Goal: Use online tool/utility: Utilize a website feature to perform a specific function

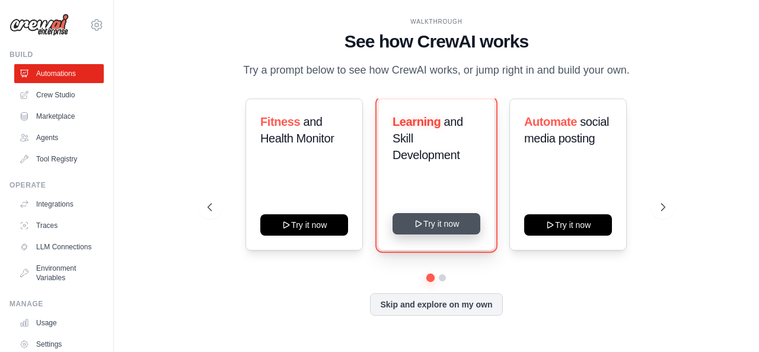
click at [432, 225] on button "Try it now" at bounding box center [436, 223] width 88 height 21
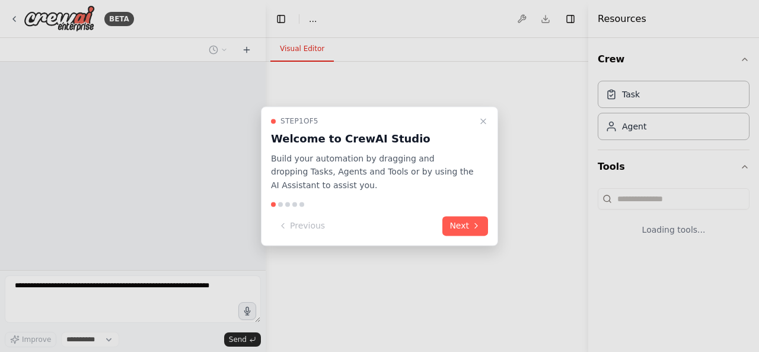
select select "****"
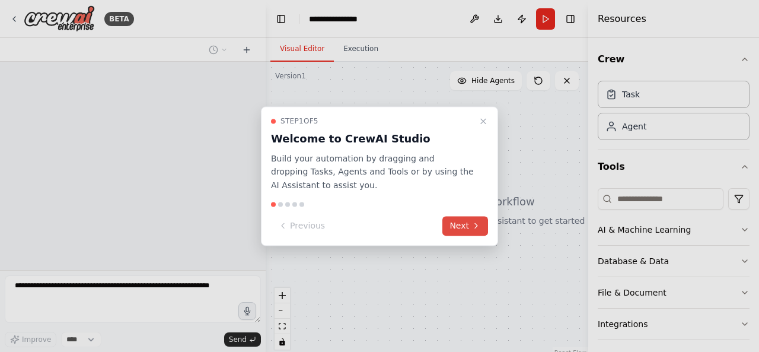
click at [468, 229] on button "Next" at bounding box center [465, 226] width 46 height 20
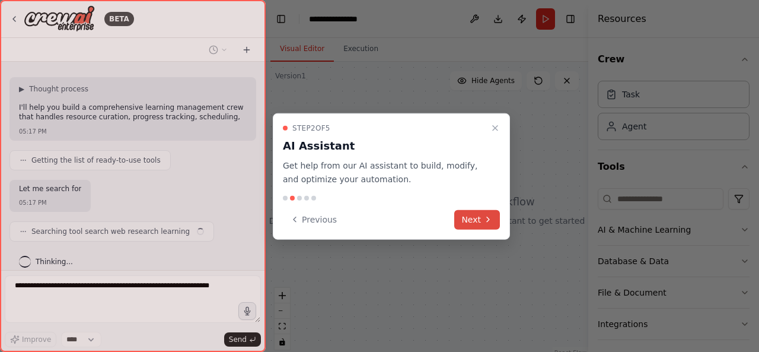
click at [474, 215] on button "Next" at bounding box center [477, 219] width 46 height 20
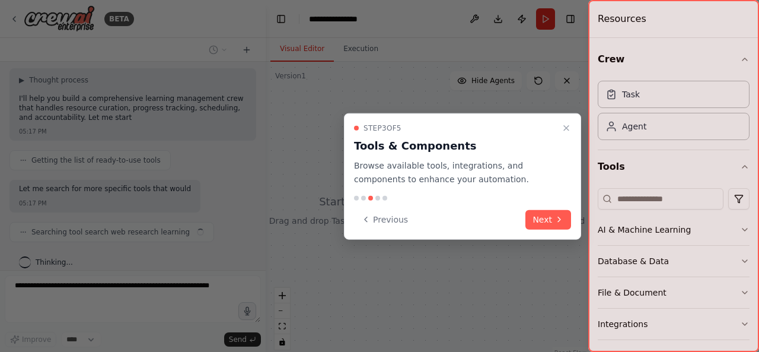
click at [474, 215] on div "Previous Next" at bounding box center [462, 219] width 217 height 20
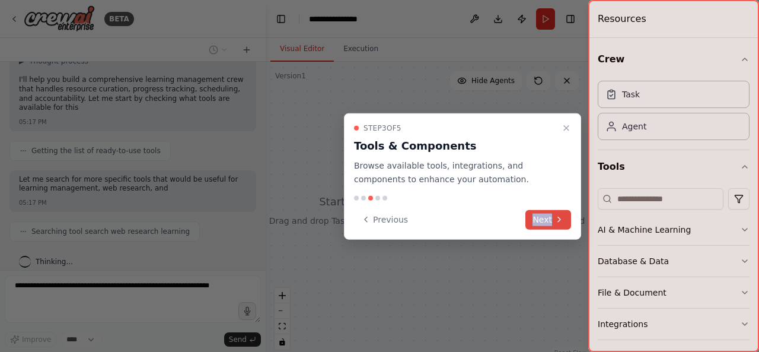
click at [537, 218] on button "Next" at bounding box center [548, 219] width 46 height 20
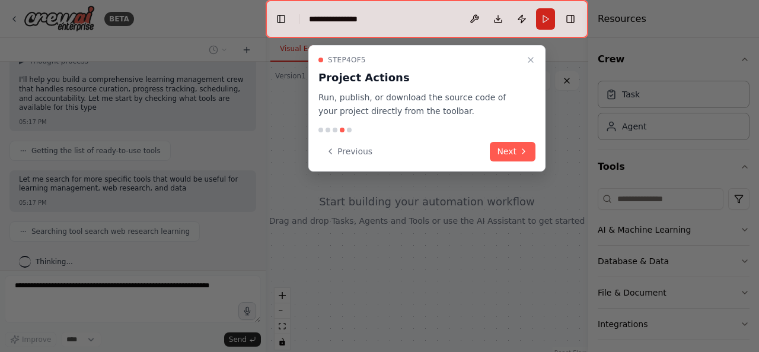
click at [537, 218] on div at bounding box center [379, 176] width 759 height 352
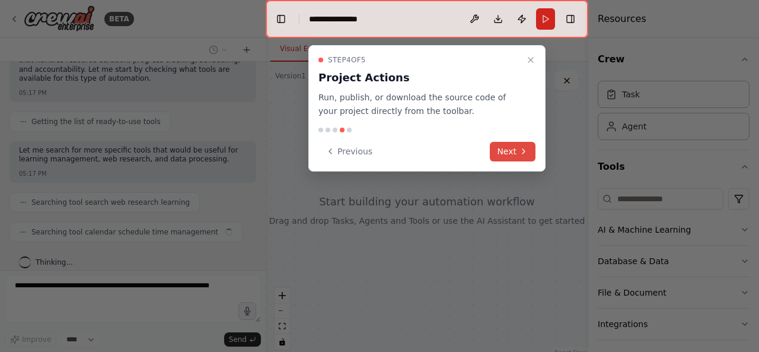
click at [532, 154] on button "Next" at bounding box center [513, 152] width 46 height 20
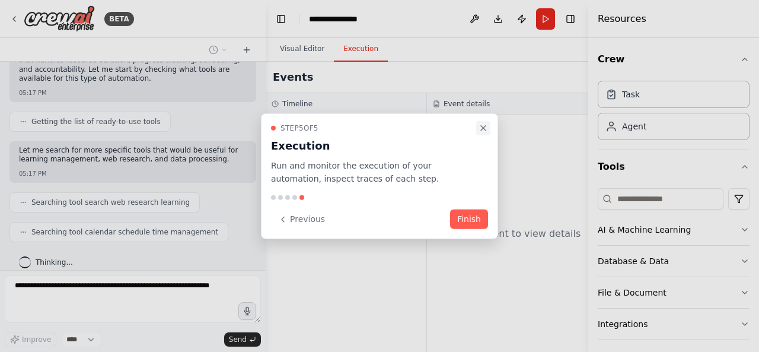
click at [484, 123] on icon "Close walkthrough" at bounding box center [482, 127] width 9 height 9
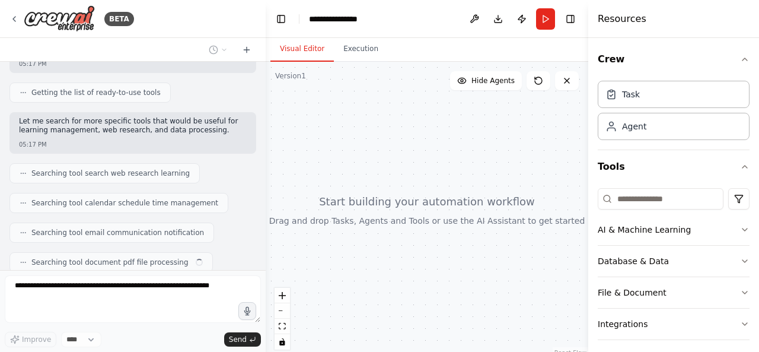
scroll to position [179, 0]
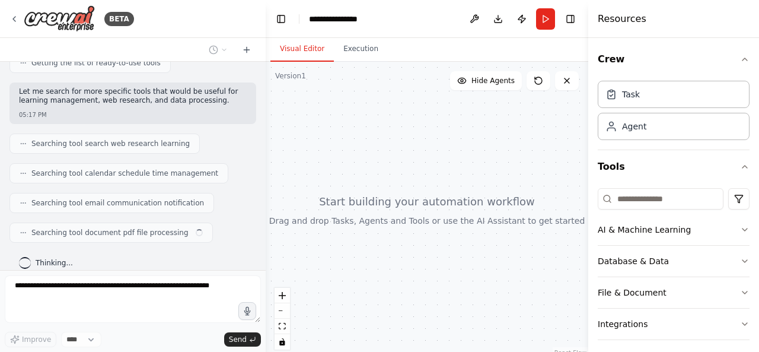
click at [261, 78] on div at bounding box center [263, 176] width 5 height 352
click at [261, 78] on div "**********" at bounding box center [379, 176] width 759 height 352
click at [261, 78] on div at bounding box center [424, 210] width 327 height 296
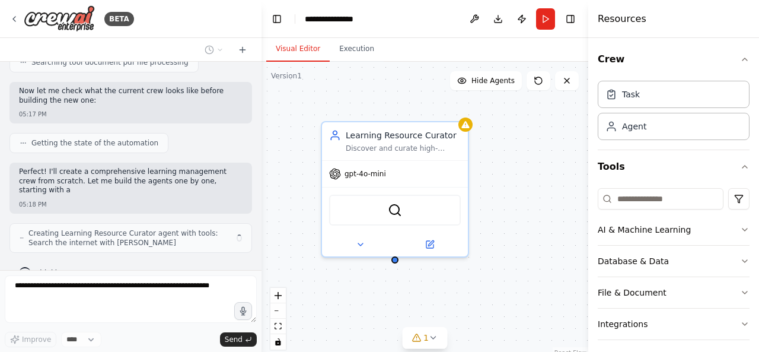
scroll to position [358, 0]
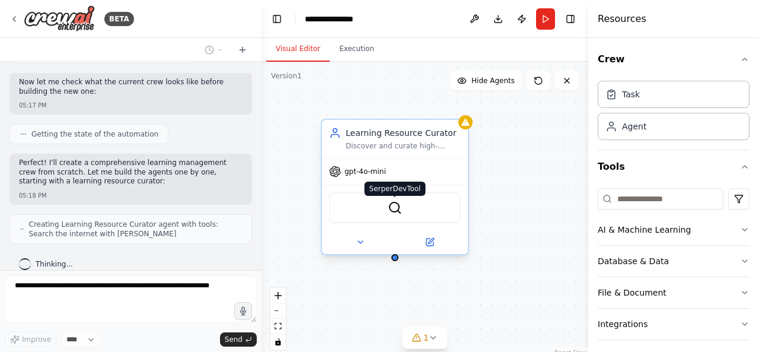
click at [389, 212] on img at bounding box center [395, 207] width 14 height 14
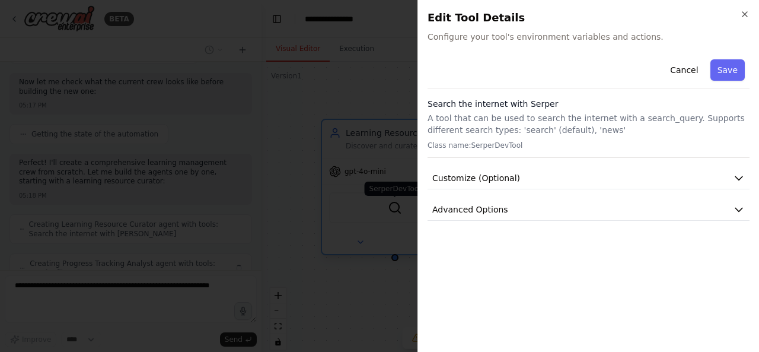
scroll to position [397, 0]
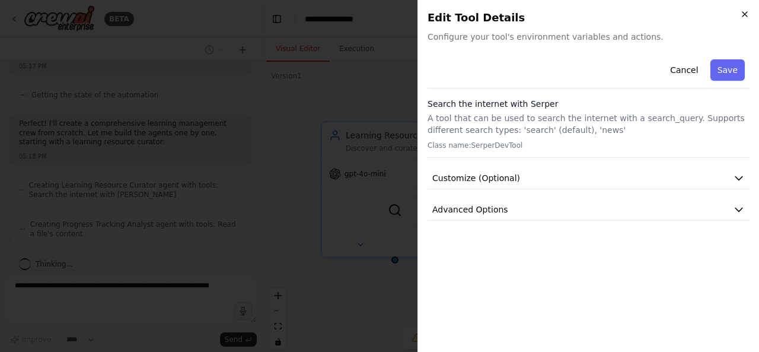
click at [748, 12] on icon "button" at bounding box center [744, 13] width 9 height 9
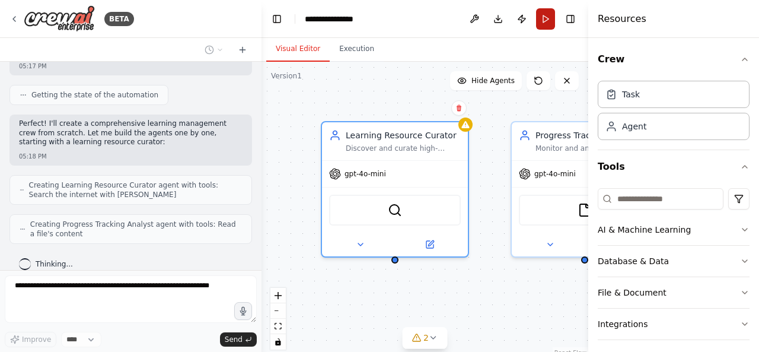
click at [539, 26] on button "Run" at bounding box center [545, 18] width 19 height 21
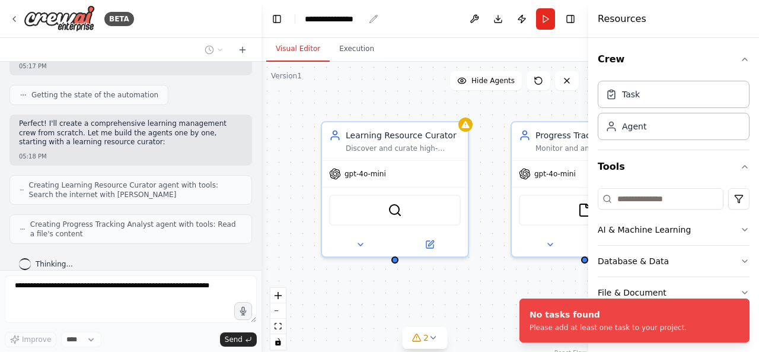
scroll to position [436, 0]
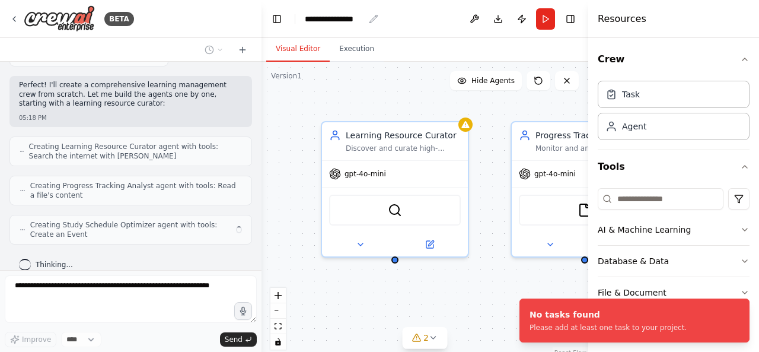
click at [339, 22] on div "**********" at bounding box center [334, 19] width 59 height 12
click at [339, 22] on div "**********" at bounding box center [349, 19] width 89 height 12
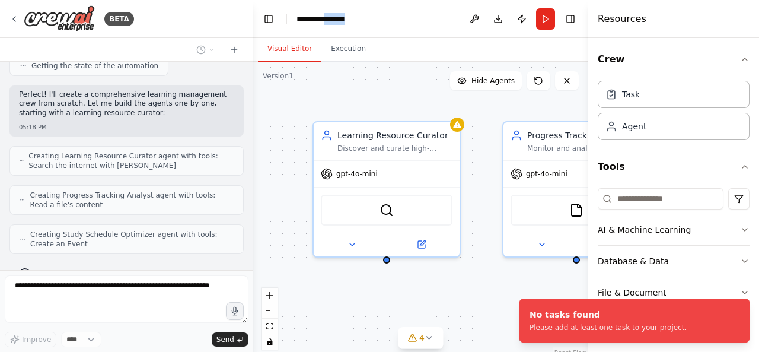
scroll to position [445, 0]
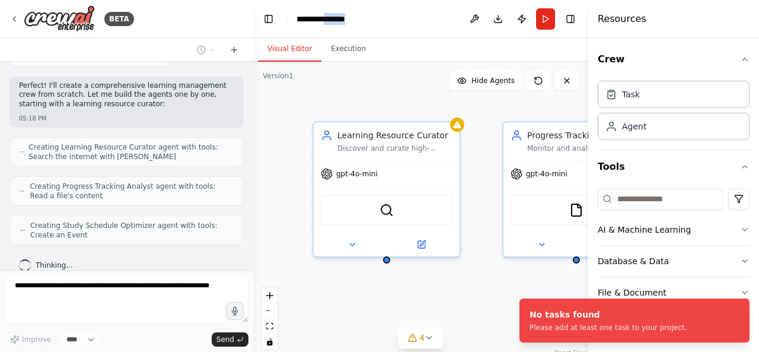
drag, startPoint x: 258, startPoint y: 77, endPoint x: 250, endPoint y: 81, distance: 9.3
click at [250, 81] on div "BETA Build a crew that curates personalized learning resources, tracks your pro…" at bounding box center [379, 176] width 759 height 352
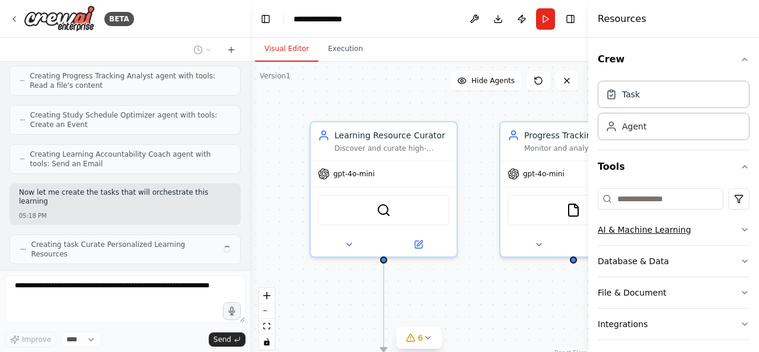
scroll to position [564, 0]
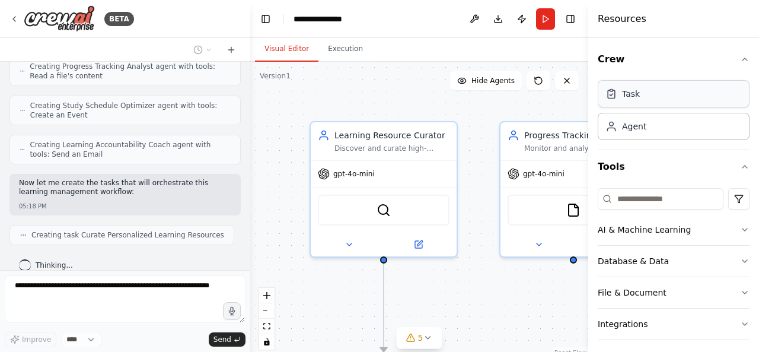
click at [624, 103] on div "Task" at bounding box center [674, 93] width 152 height 27
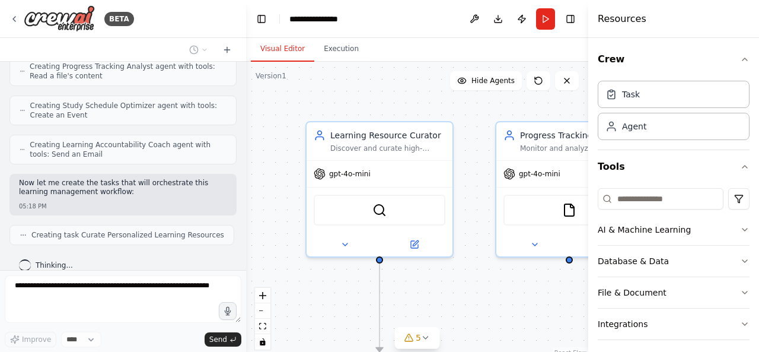
click at [246, 87] on div "BETA Build a crew that curates personalized learning resources, tracks your pro…" at bounding box center [379, 176] width 759 height 352
click at [246, 87] on div ".deletable-edge-delete-btn { width: 20px; height: 20px; border: 0px solid #ffff…" at bounding box center [417, 210] width 342 height 296
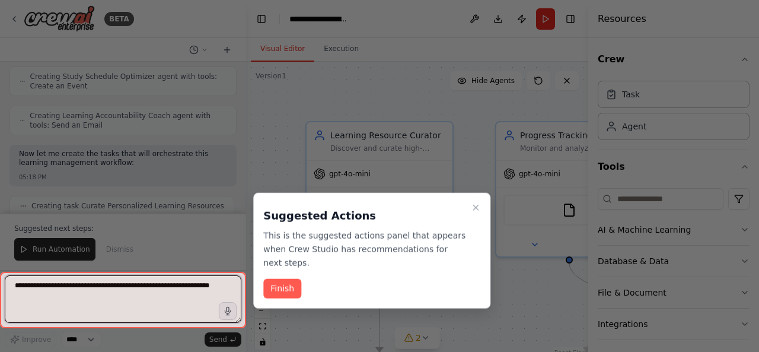
scroll to position [1369, 0]
